Goal: Task Accomplishment & Management: Use online tool/utility

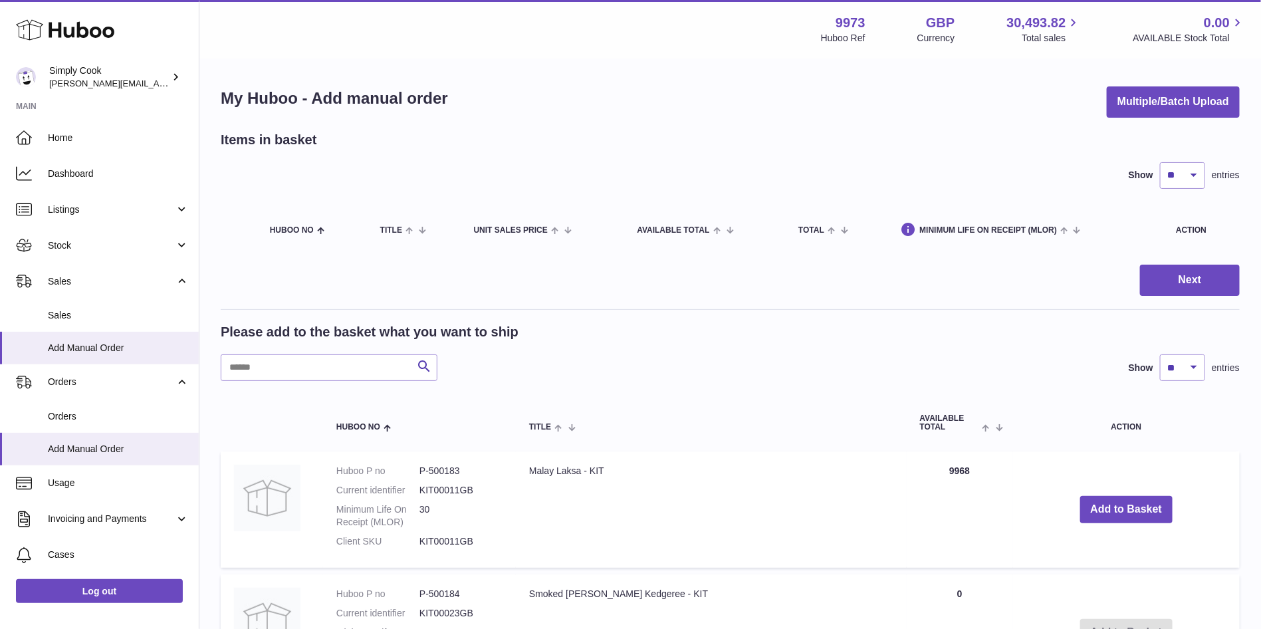
click at [1160, 112] on button "Multiple/Batch Upload" at bounding box center [1172, 101] width 133 height 31
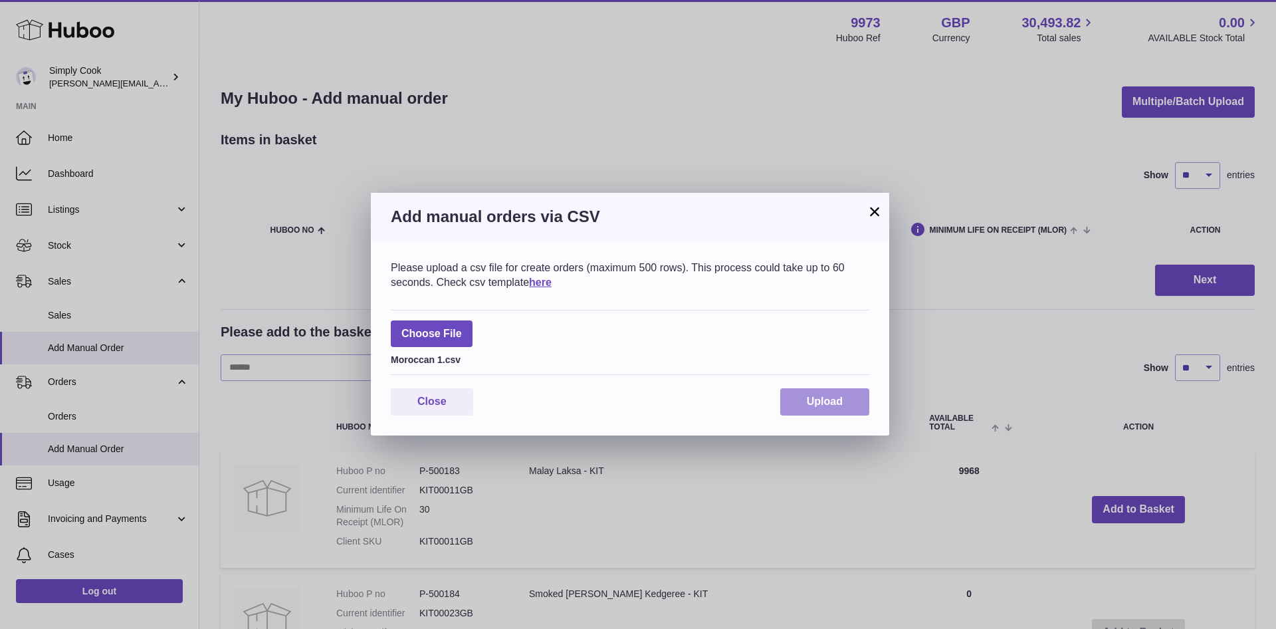
click at [839, 395] on span "Upload" at bounding box center [825, 400] width 36 height 11
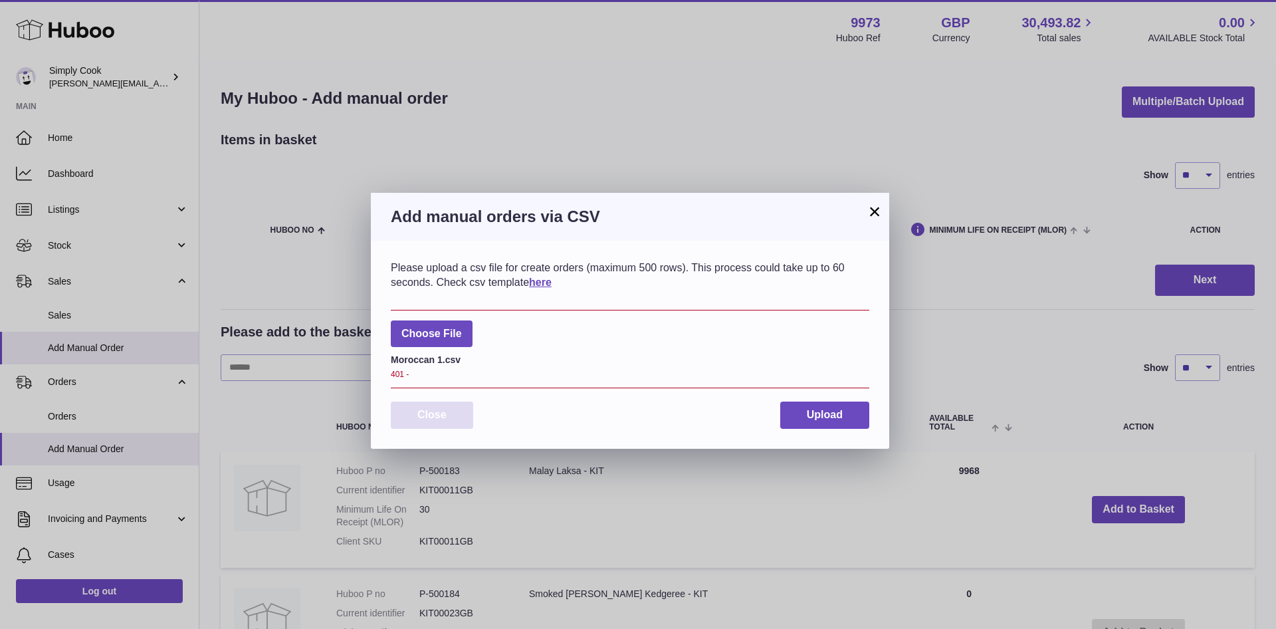
click at [426, 421] on button "Close" at bounding box center [432, 414] width 82 height 27
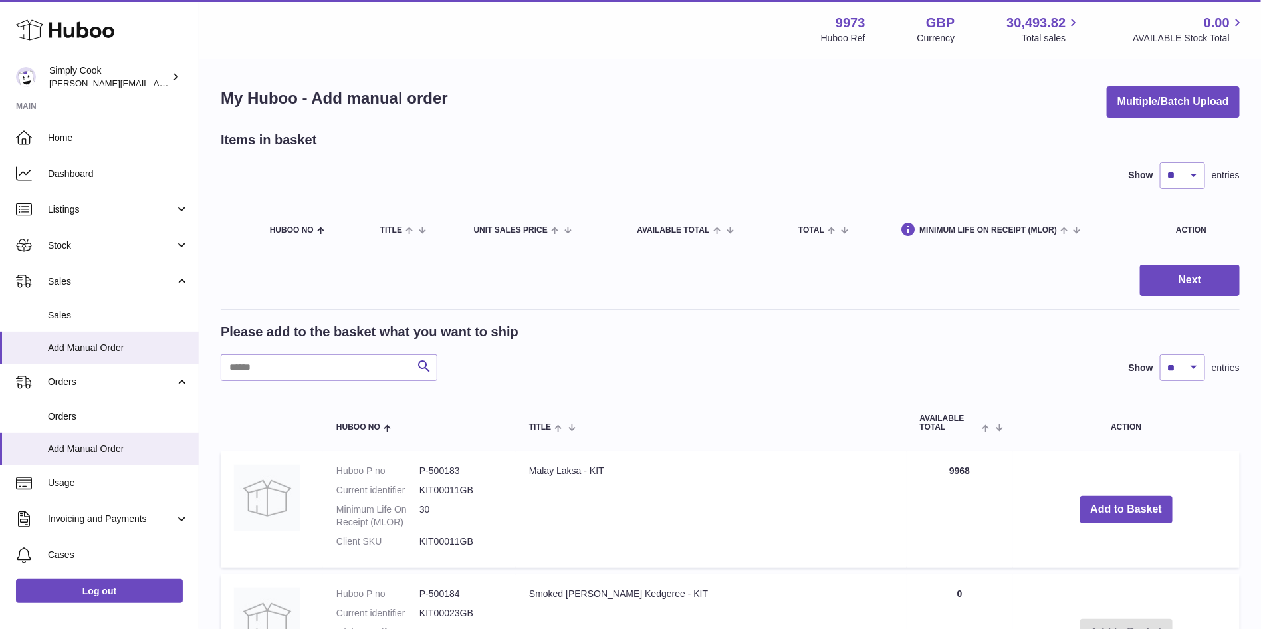
click at [787, 327] on div "Please add to the basket what you want to ship" at bounding box center [730, 332] width 1019 height 18
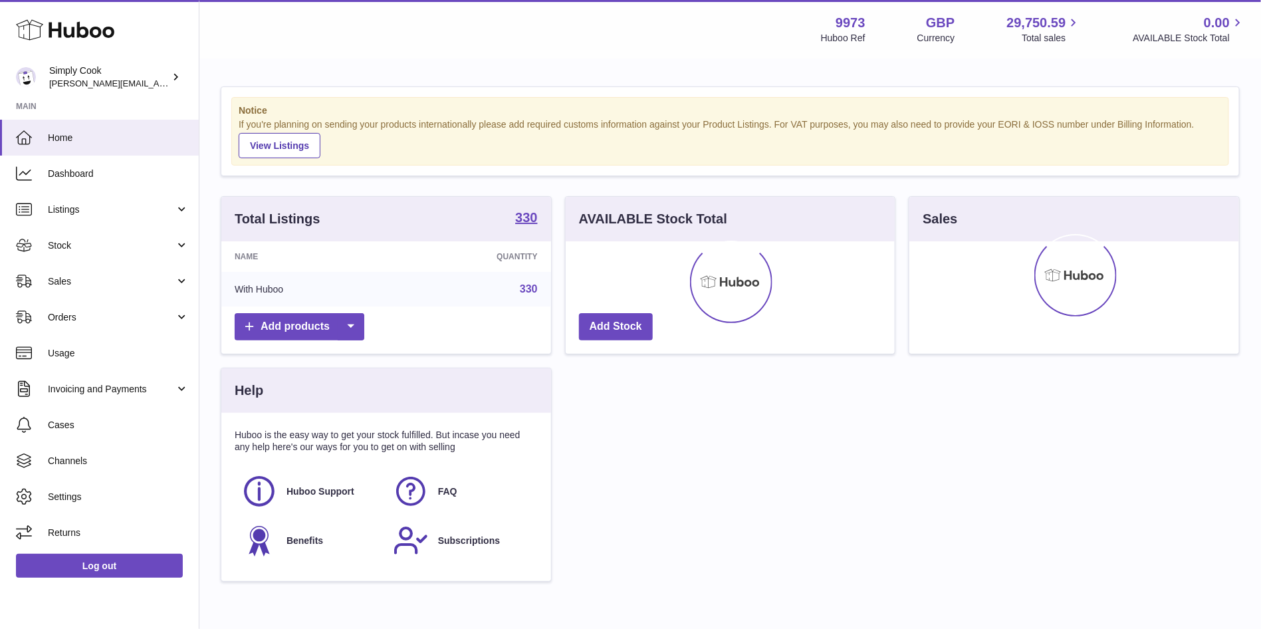
drag, startPoint x: 64, startPoint y: 239, endPoint x: 82, endPoint y: 263, distance: 30.3
click at [64, 239] on span "Stock" at bounding box center [111, 245] width 127 height 13
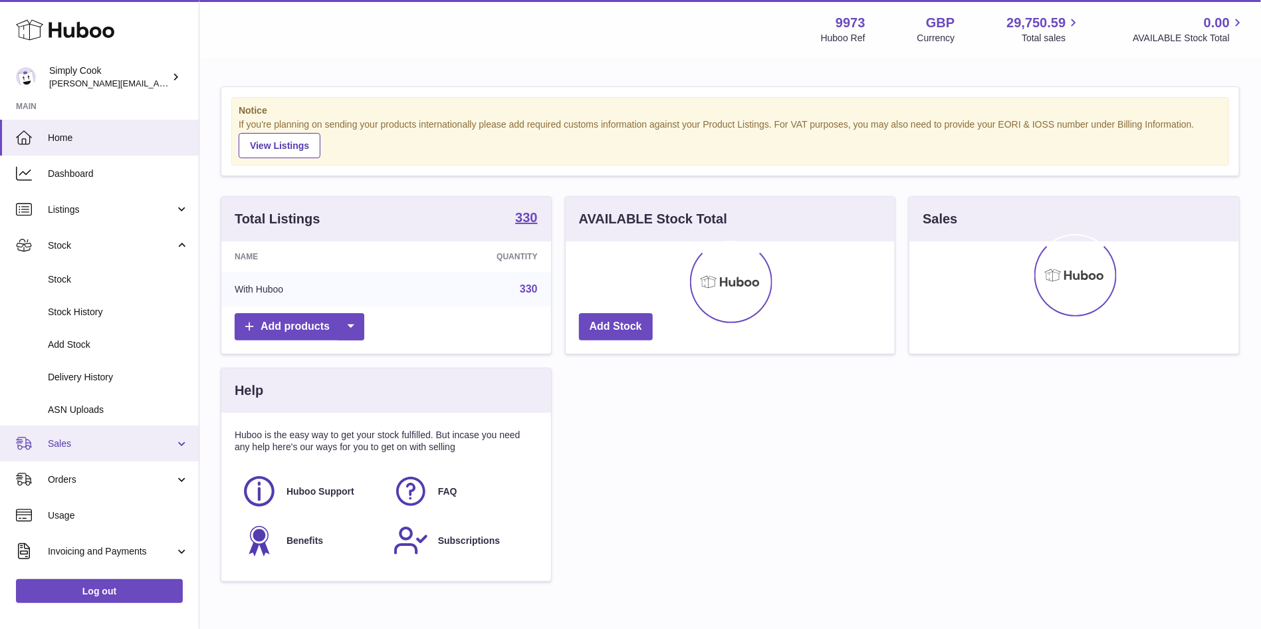
click at [67, 435] on link "Sales" at bounding box center [99, 443] width 199 height 36
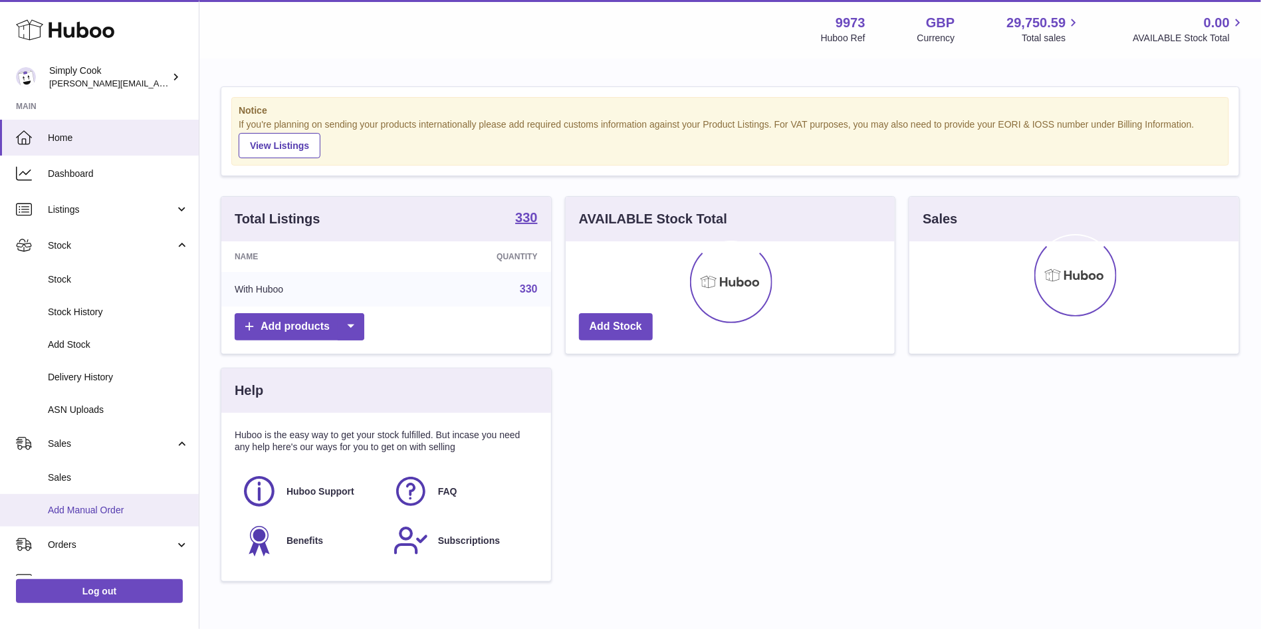
click at [78, 503] on link "Add Manual Order" at bounding box center [99, 510] width 199 height 33
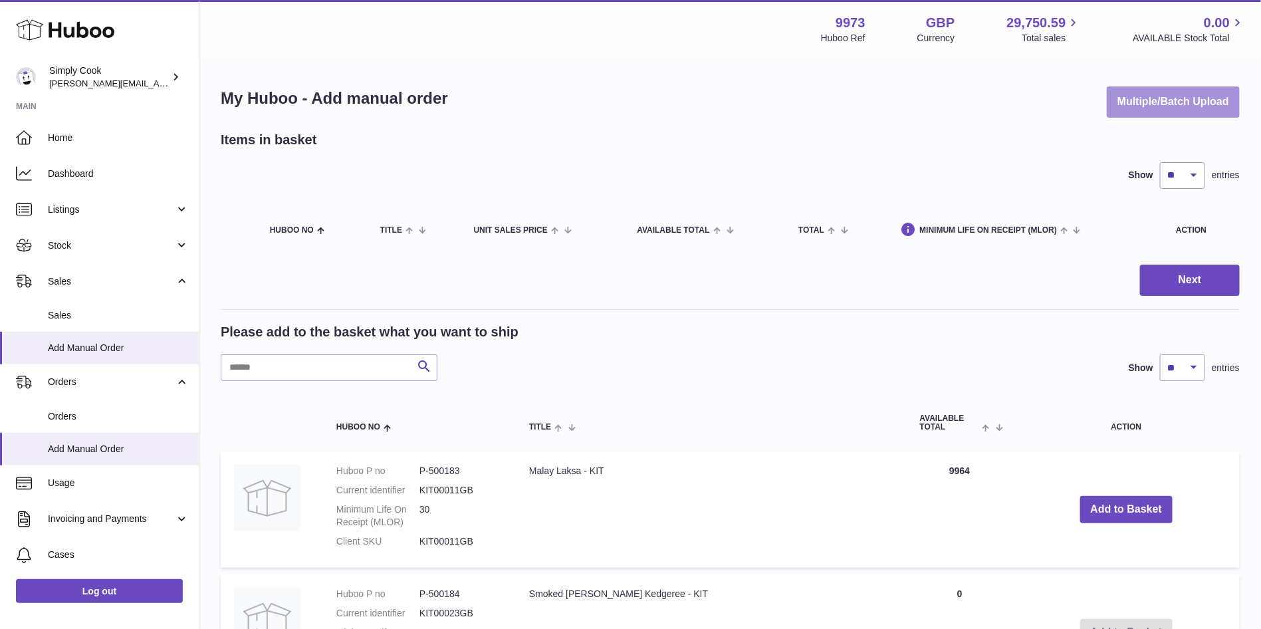
click at [1164, 98] on button "Multiple/Batch Upload" at bounding box center [1172, 101] width 133 height 31
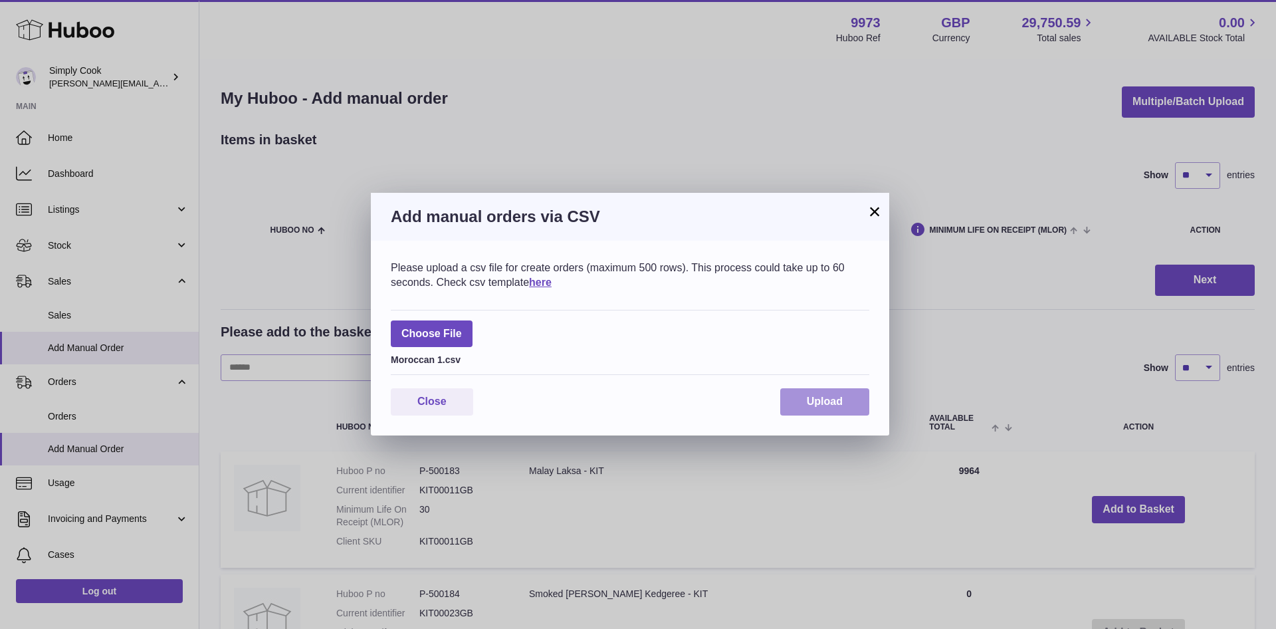
click at [805, 397] on button "Upload" at bounding box center [824, 401] width 89 height 27
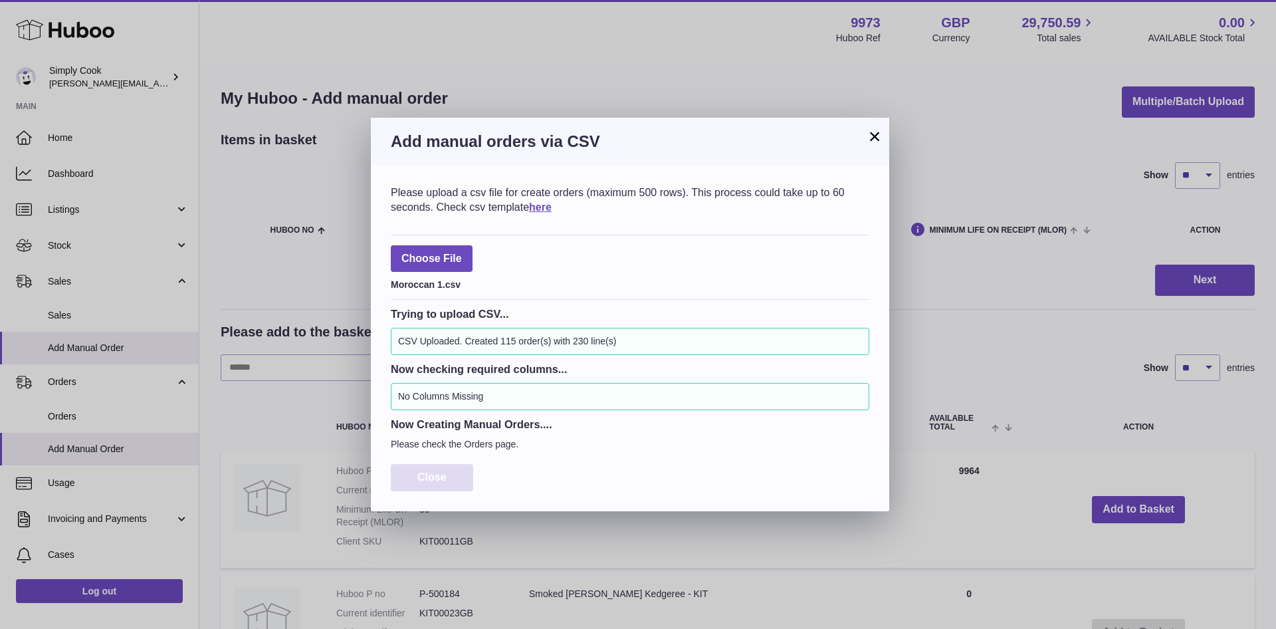
click at [457, 472] on button "Close" at bounding box center [432, 477] width 82 height 27
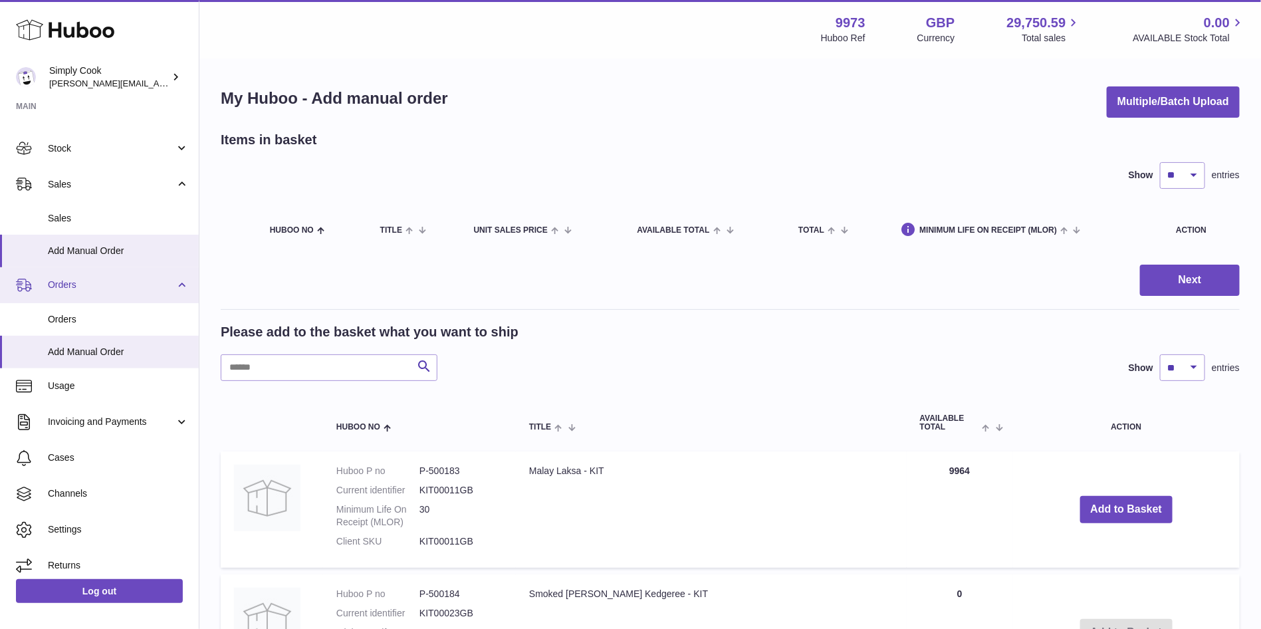
scroll to position [100, 0]
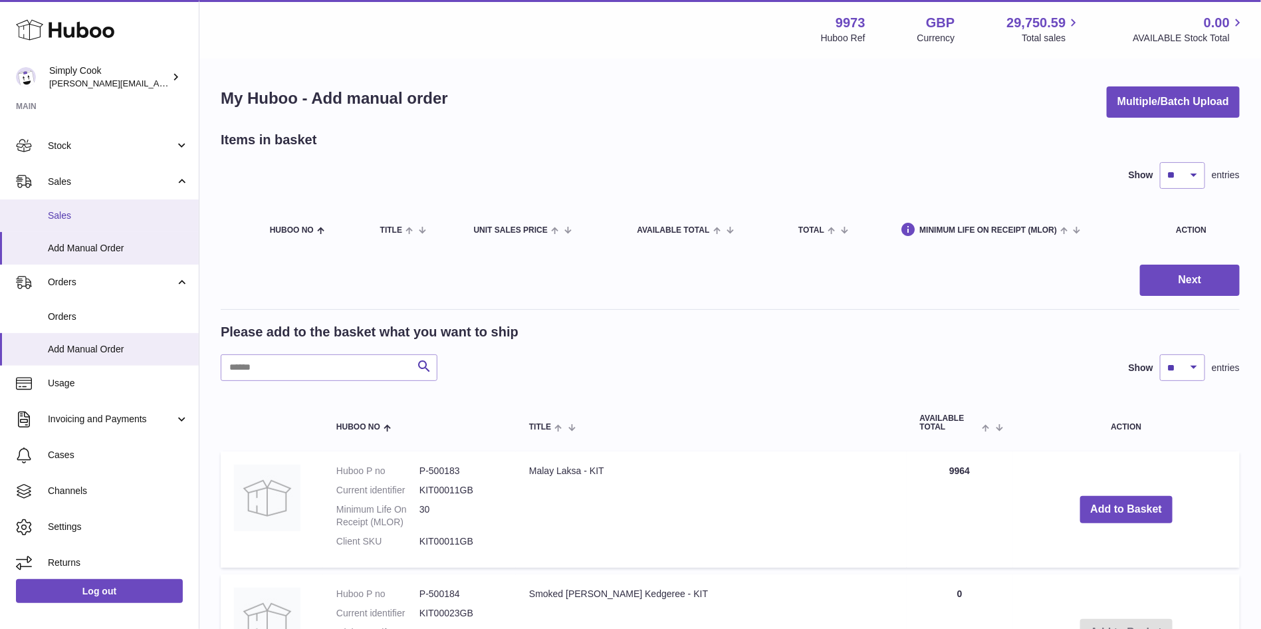
click at [66, 207] on link "Sales" at bounding box center [99, 215] width 199 height 33
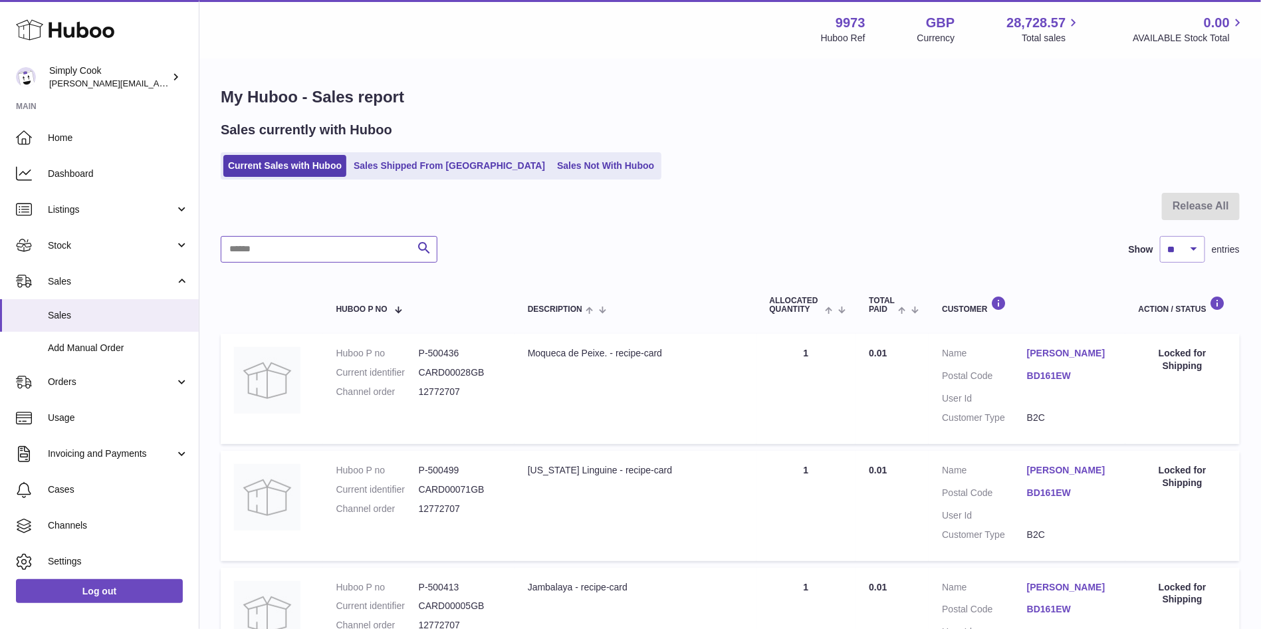
click at [345, 247] on input "text" at bounding box center [329, 249] width 217 height 27
paste input "*********"
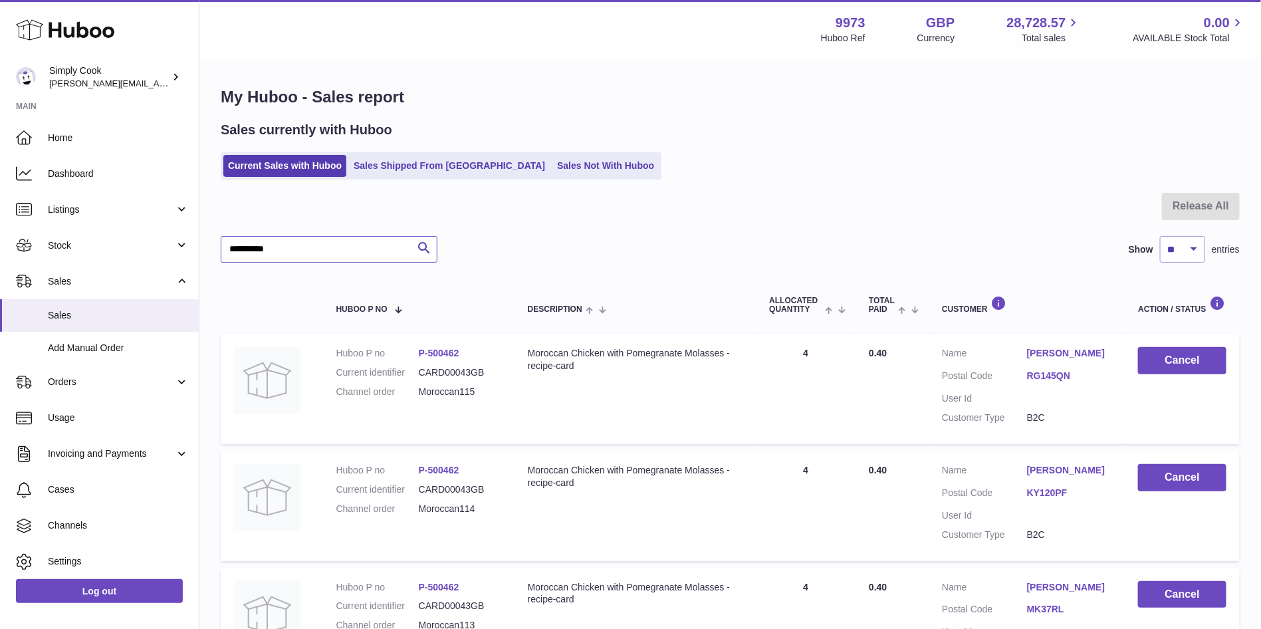
type input "*********"
